Goal: Task Accomplishment & Management: Use online tool/utility

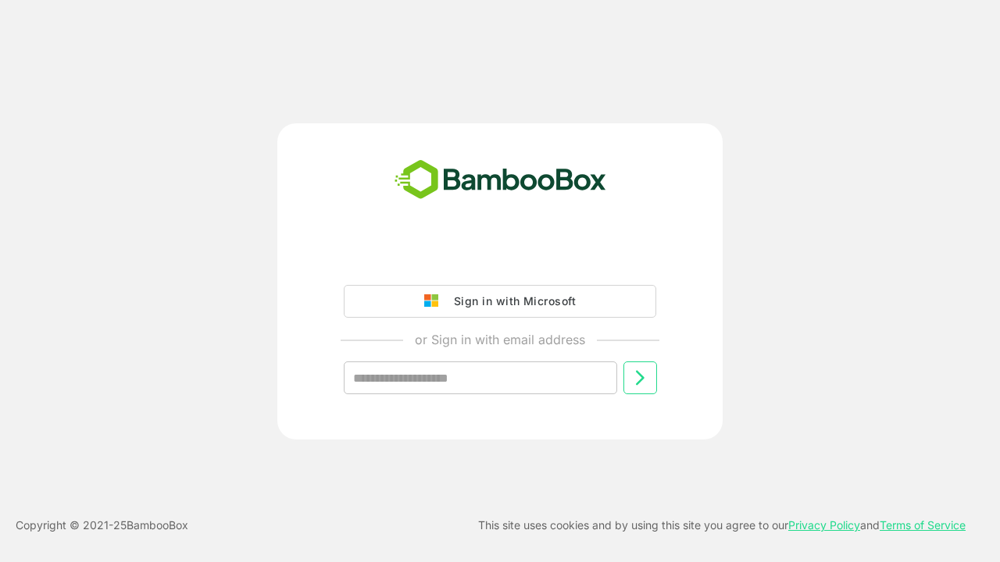
type input "**********"
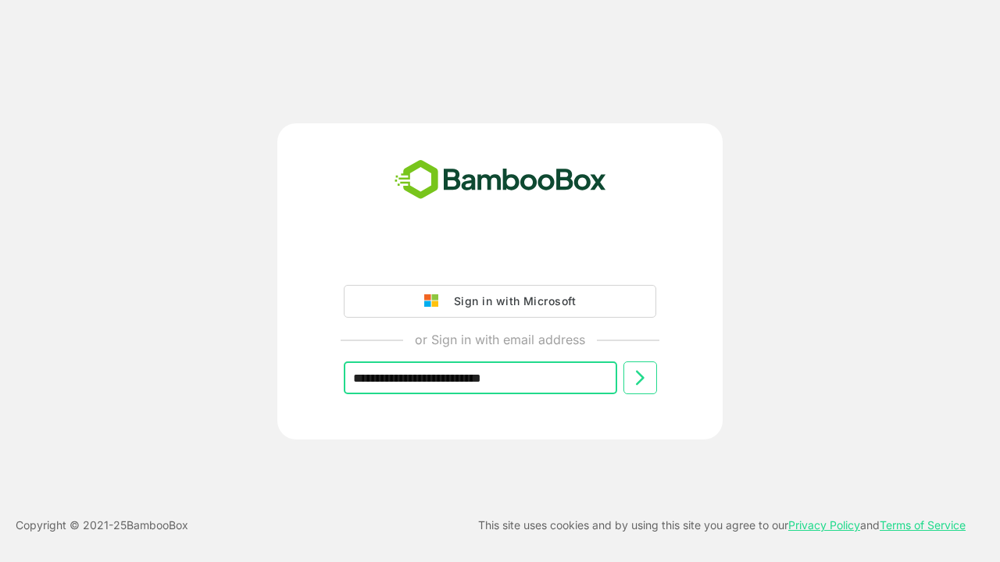
click at [640, 378] on icon at bounding box center [639, 378] width 19 height 19
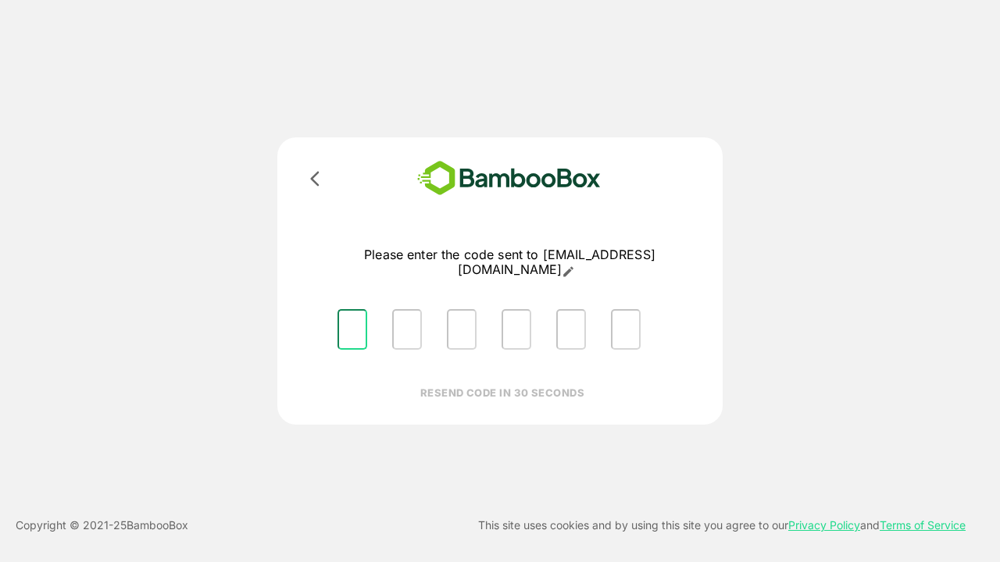
type input "*"
